Goal: Information Seeking & Learning: Check status

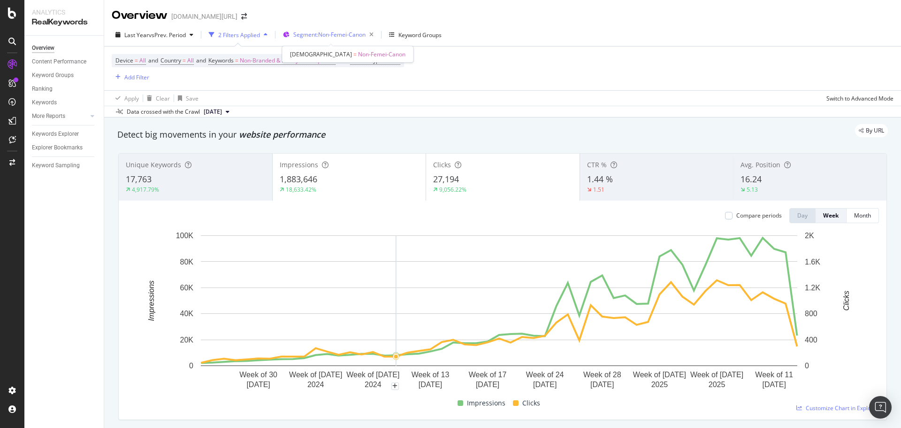
click at [341, 36] on span "Segment: Non-Femei-Canon" at bounding box center [329, 35] width 72 height 8
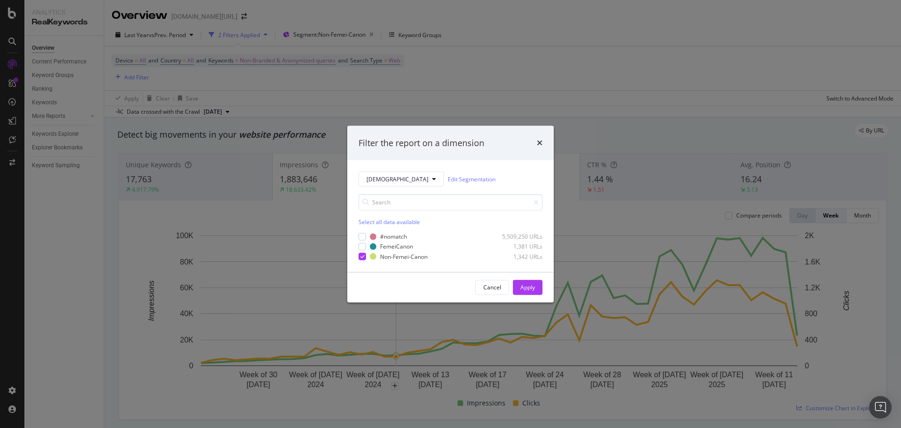
click at [563, 25] on div "Filter the report on a dimension CanonTest Edit Segmentation Select all data av…" at bounding box center [450, 214] width 901 height 428
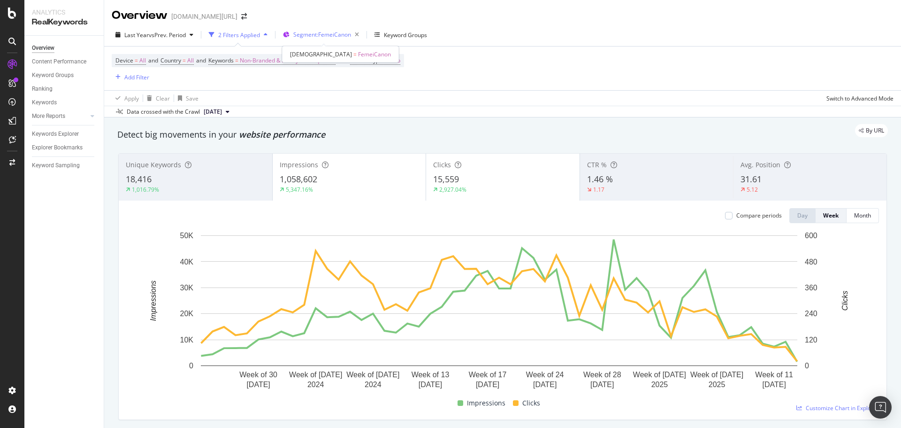
click at [311, 32] on span "Segment: FemeiCanon" at bounding box center [322, 35] width 58 height 8
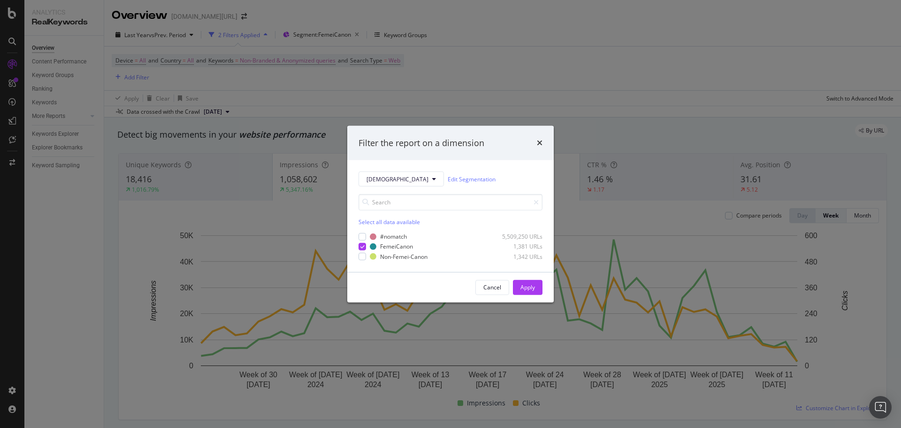
click at [554, 77] on div "Filter the report on a dimension CanonTest Edit Segmentation Select all data av…" at bounding box center [450, 214] width 901 height 428
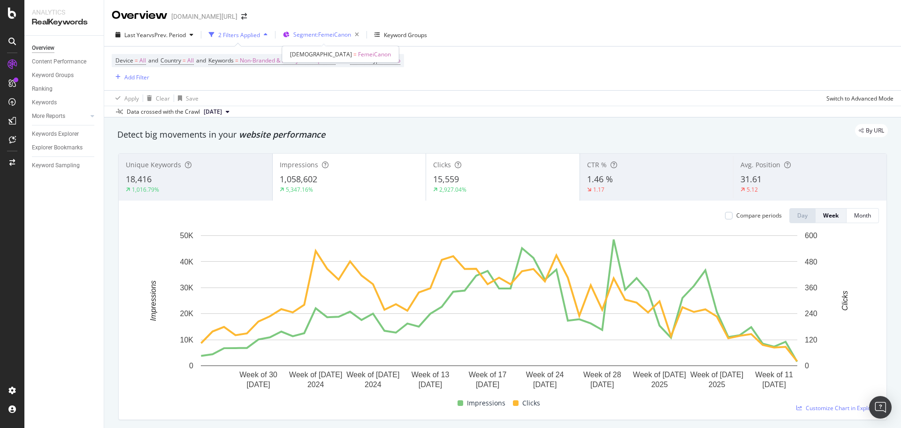
click at [318, 38] on span "Segment: FemeiCanon" at bounding box center [322, 35] width 58 height 8
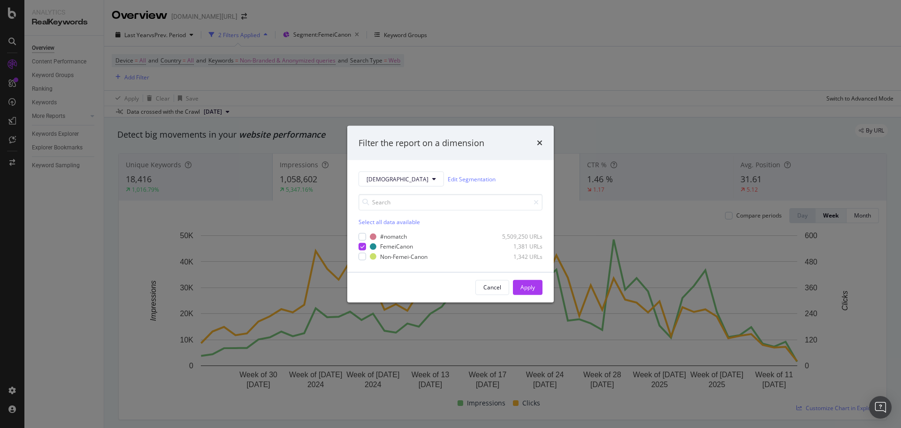
click at [471, 28] on div "Filter the report on a dimension CanonTest Edit Segmentation Select all data av…" at bounding box center [450, 214] width 901 height 428
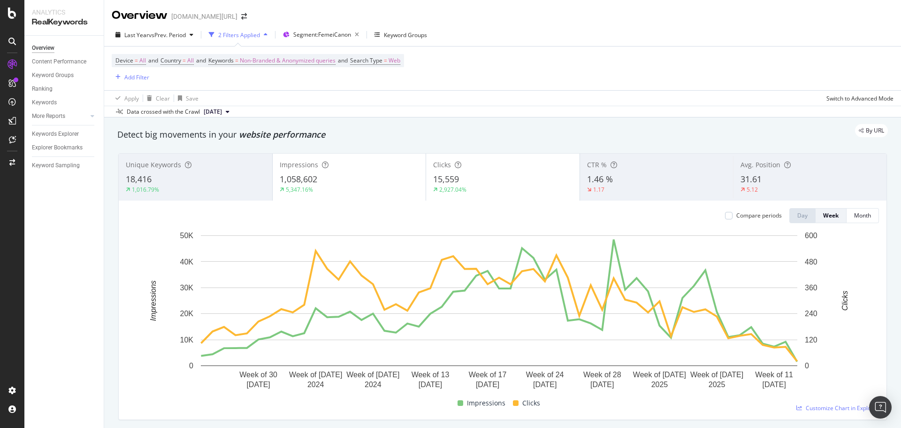
click at [468, 29] on div "Last Year vs Prev. Period 2 Filters Applied Segment: FemeiCanon Keyword Groups" at bounding box center [502, 36] width 797 height 19
click at [706, 63] on div "Device = All and Country = All and Keywords = Non-Branded & Anonymized queries …" at bounding box center [503, 68] width 782 height 44
click at [630, 41] on div "Last Year vs Prev. Period 2 Filters Applied Segment: FemeiCanon Keyword Groups" at bounding box center [502, 36] width 797 height 19
